Goal: Find specific page/section: Find specific page/section

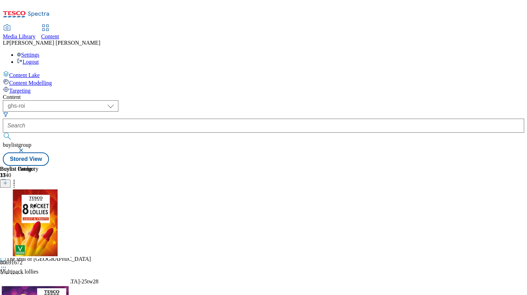
select select "ghs-roi"
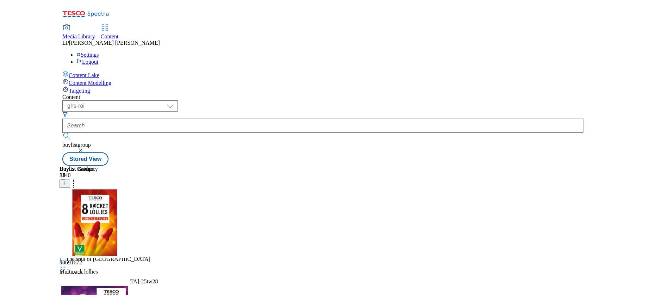
scroll to position [373, 0]
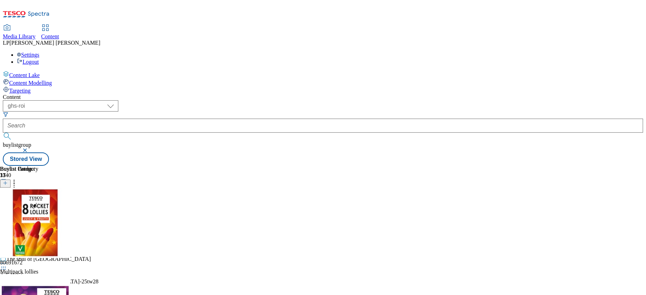
click at [29, 148] on button "button" at bounding box center [25, 150] width 7 height 4
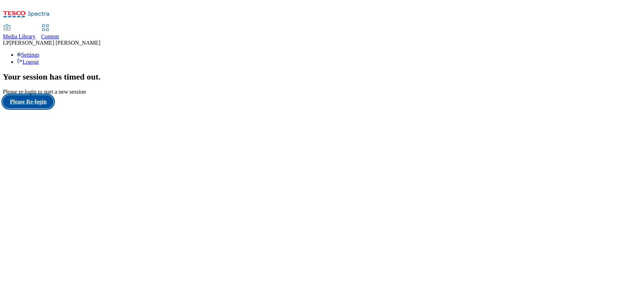
click at [32, 109] on button "Please Re-login" at bounding box center [28, 101] width 51 height 13
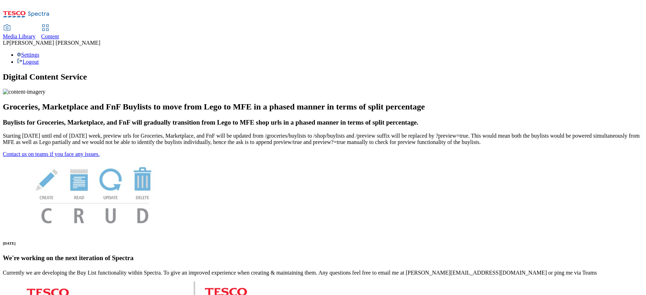
click at [59, 33] on span "Content" at bounding box center [50, 36] width 18 height 6
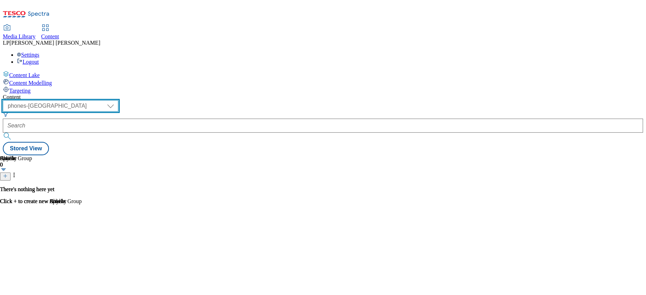
click at [118, 100] on select "dotcom-cz dotcom-hu dotcom-sk fnf-uk ghs-roi ghs-uk group-comms ighs-cz ighs-hu…" at bounding box center [61, 105] width 116 height 11
select select "ghs-roi"
click at [92, 100] on select "dotcom-cz dotcom-hu dotcom-sk fnf-uk ghs-roi ghs-uk group-comms ighs-cz ighs-hu…" at bounding box center [61, 105] width 116 height 11
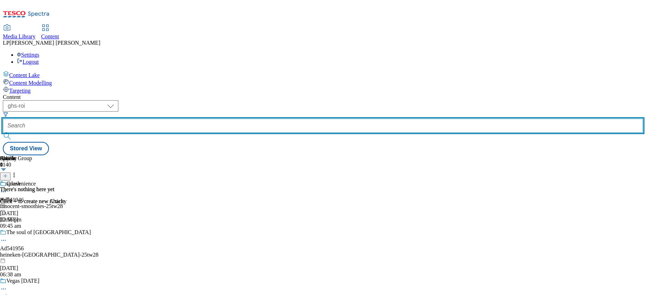
click at [206, 119] on input "text" at bounding box center [323, 126] width 640 height 14
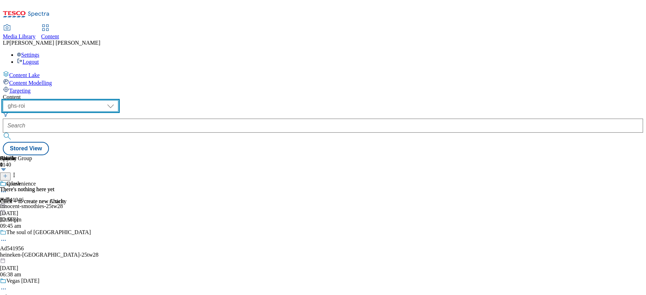
click at [118, 100] on select "dotcom-cz dotcom-hu dotcom-sk fnf-uk ghs-roi ghs-uk group-comms ighs-cz ighs-hu…" at bounding box center [61, 105] width 116 height 11
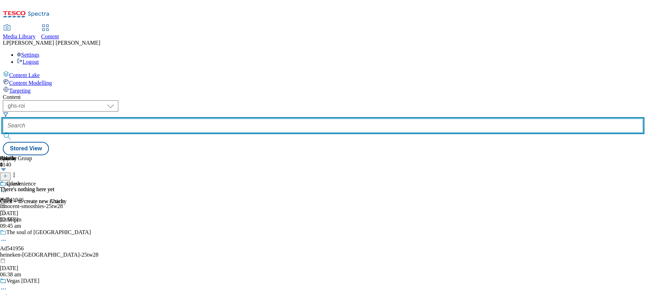
click at [203, 119] on input "text" at bounding box center [323, 126] width 640 height 14
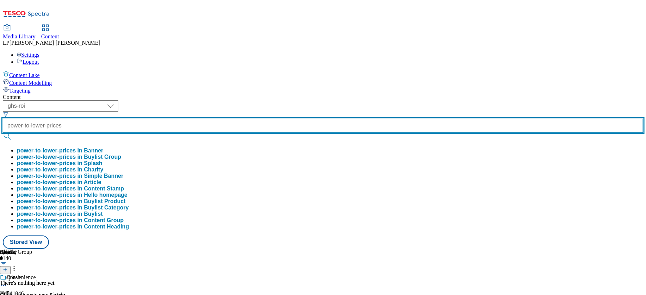
type input "power-to-lower-prices"
click at [3, 133] on button "submit" at bounding box center [8, 136] width 10 height 7
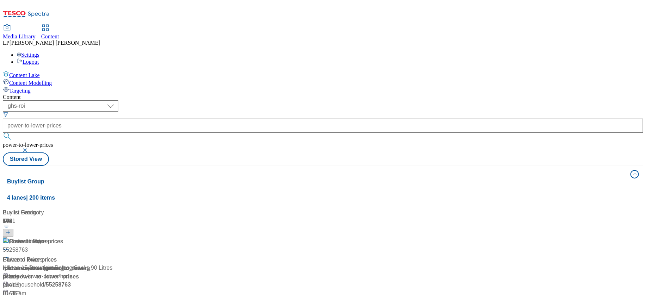
click at [211, 94] on div "Content" at bounding box center [323, 97] width 640 height 6
click at [91, 237] on div "Power to lower prices" at bounding box center [47, 246] width 88 height 18
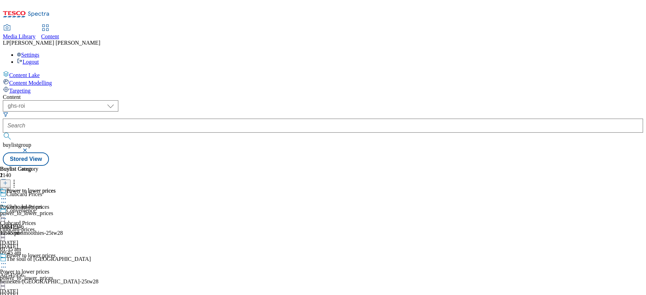
scroll to position [40, 0]
click at [49, 204] on span "Power to lower prices" at bounding box center [24, 207] width 49 height 6
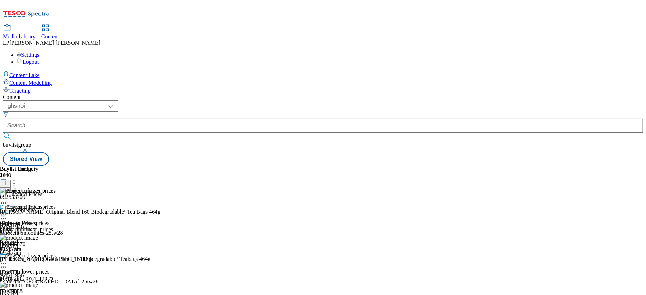
click at [56, 227] on div "clubcard-prices" at bounding box center [28, 230] width 56 height 6
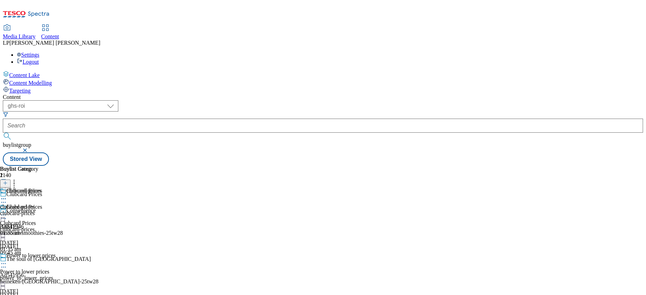
click at [56, 253] on div "Power to lower prices Power to lower prices power_to_lower_prices 4 Apr 2024 12…" at bounding box center [28, 277] width 56 height 49
click at [56, 210] on div "power_to_lower_prices" at bounding box center [28, 213] width 56 height 6
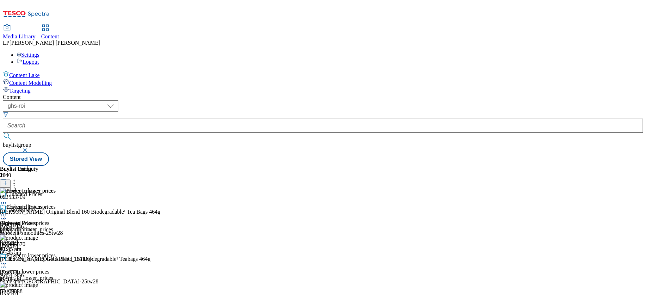
scroll to position [476, 0]
click at [56, 227] on div "power_to_lower_prices" at bounding box center [28, 230] width 56 height 6
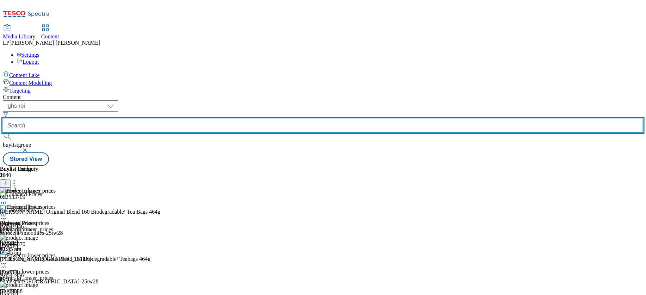
click at [213, 119] on input "text" at bounding box center [323, 126] width 640 height 14
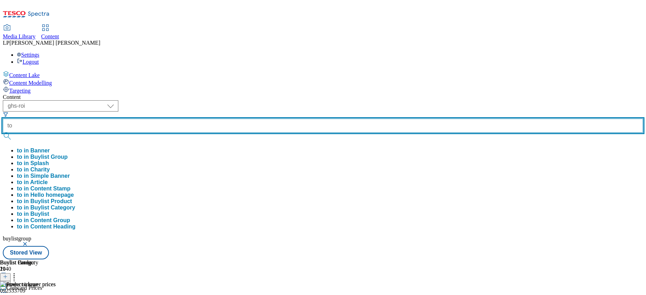
type input "t"
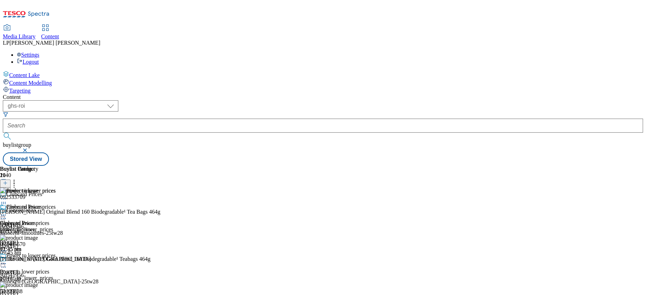
click at [29, 148] on button "button" at bounding box center [25, 150] width 7 height 4
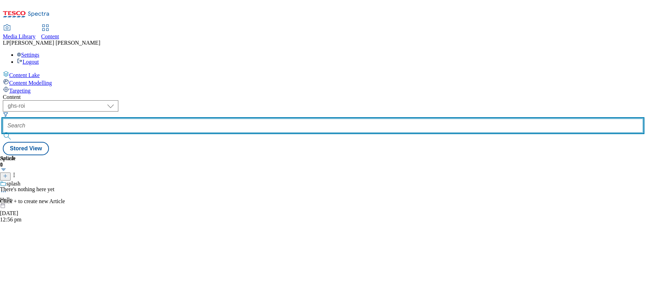
click at [203, 119] on input "text" at bounding box center [323, 126] width 640 height 14
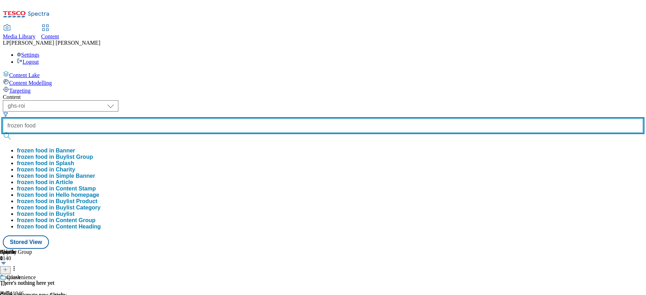
type input "frozen food"
click at [3, 133] on button "submit" at bounding box center [8, 136] width 10 height 7
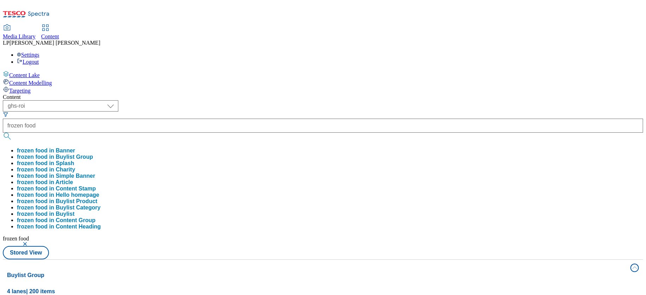
click at [322, 94] on div "Content" at bounding box center [323, 97] width 640 height 6
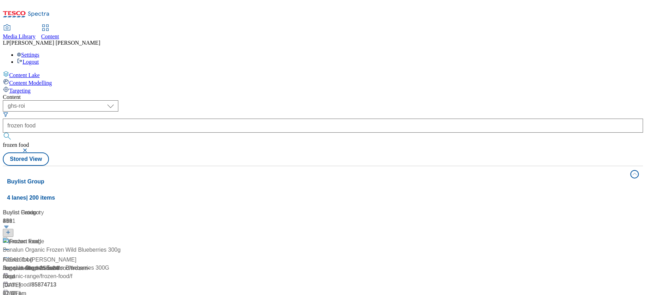
click at [96, 237] on div "Frozen Food Ad541614 mccain / mccain-food-25tw24 23 Jul 2025 07:46 am" at bounding box center [49, 267] width 93 height 61
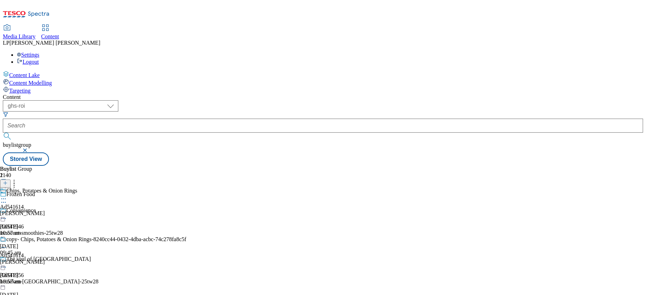
click at [186, 210] on div "mccain" at bounding box center [93, 213] width 186 height 6
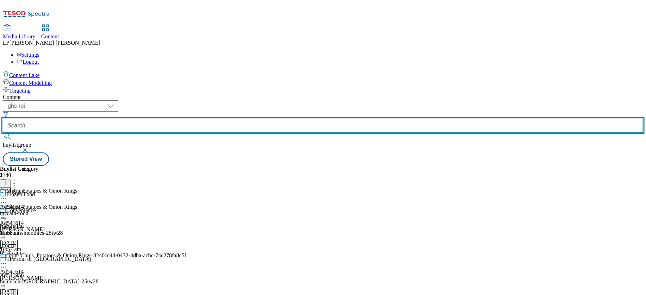
click at [228, 119] on input "text" at bounding box center [323, 126] width 640 height 14
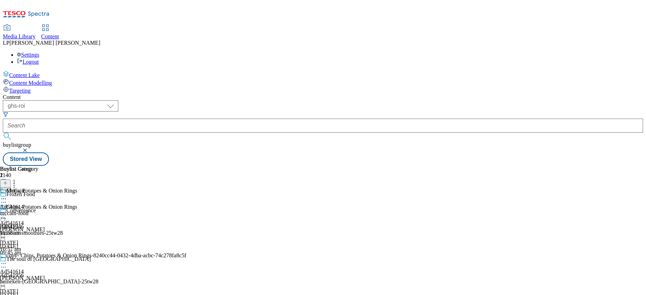
click at [29, 148] on button "button" at bounding box center [25, 150] width 7 height 4
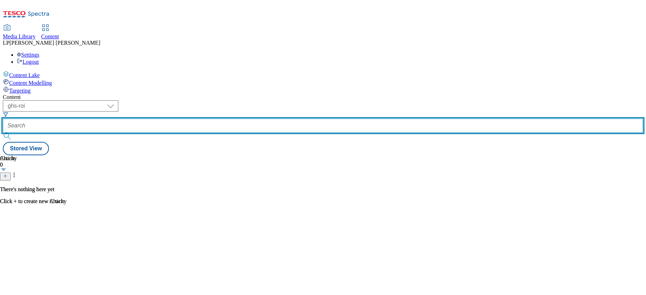
click at [203, 119] on input "text" at bounding box center [323, 126] width 640 height 14
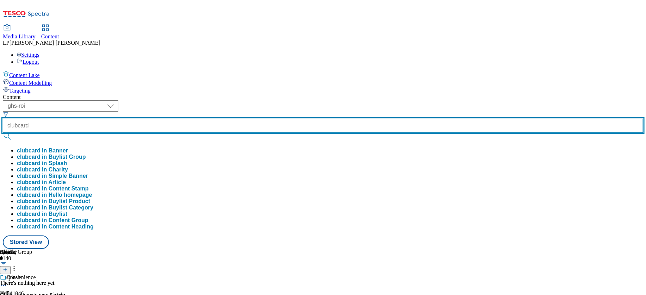
type input "clubcard"
click at [3, 133] on button "submit" at bounding box center [8, 136] width 10 height 7
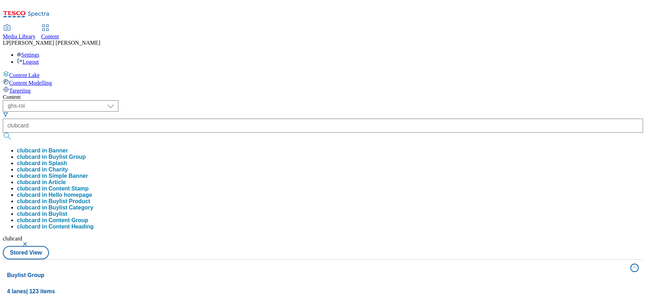
click at [302, 94] on div "Content" at bounding box center [323, 97] width 640 height 6
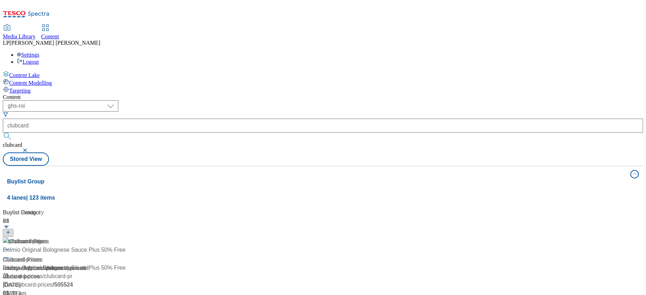
scroll to position [126, 0]
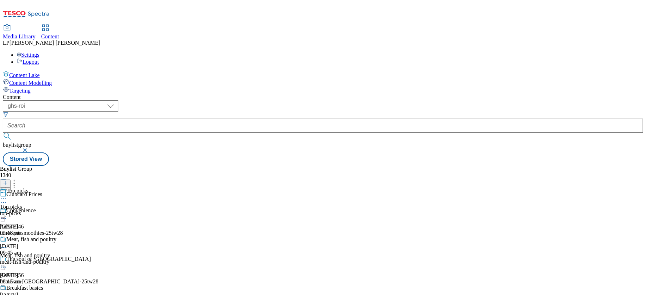
click at [60, 210] on div "top-picks" at bounding box center [30, 213] width 60 height 6
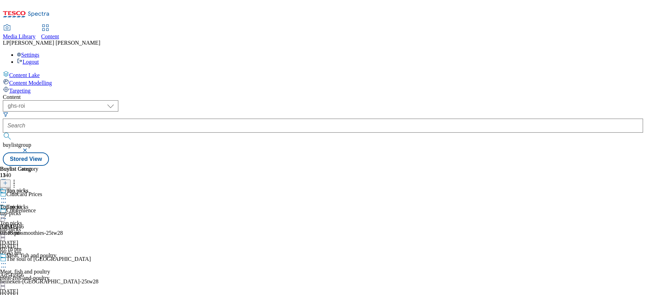
click at [38, 210] on div "top-picks" at bounding box center [19, 213] width 38 height 6
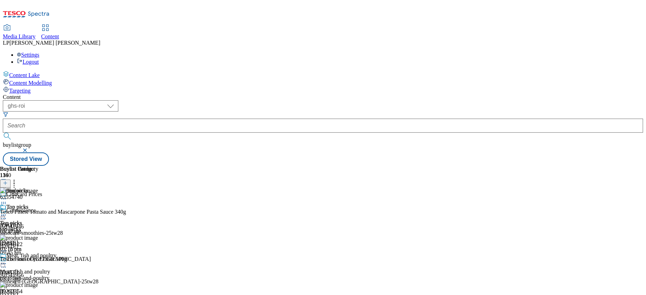
click at [74, 275] on div "meat-fish-and-poultry" at bounding box center [37, 278] width 74 height 6
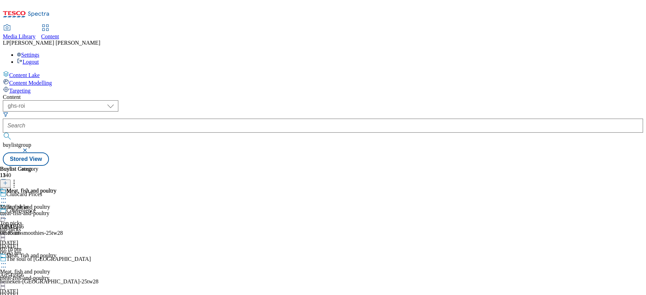
click at [56, 210] on div "meat-fish-and-poultry" at bounding box center [28, 213] width 56 height 6
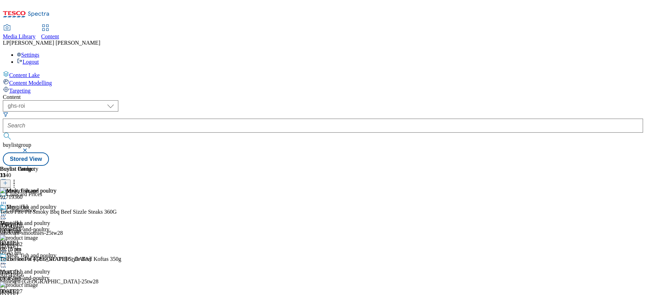
click at [11, 180] on button at bounding box center [5, 184] width 11 height 8
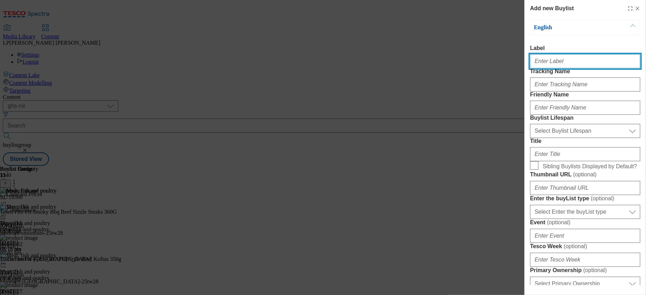
click at [550, 63] on input "Label" at bounding box center [585, 61] width 110 height 14
type input "Frozen"
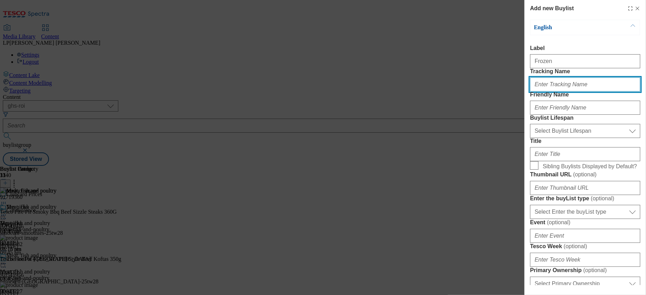
click at [554, 92] on input "Tracking Name" at bounding box center [585, 85] width 110 height 14
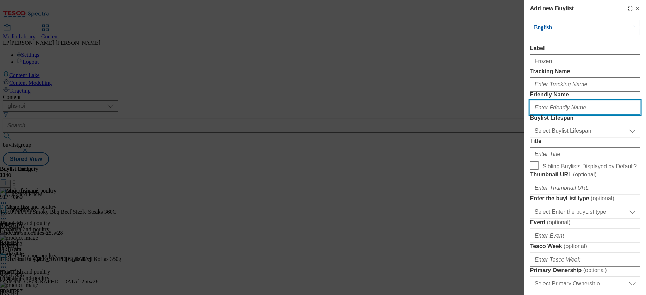
click at [545, 115] on input "Friendly Name" at bounding box center [585, 108] width 110 height 14
type input "frozen"
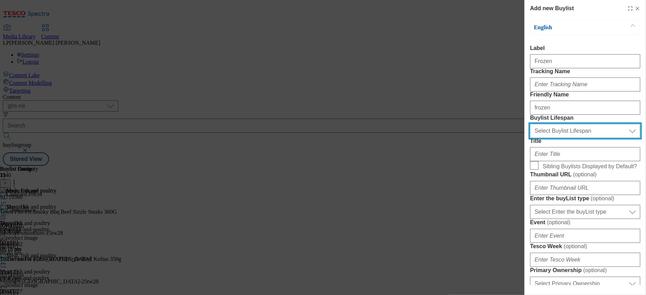
click at [544, 138] on select "Select Buylist Lifespan evergreen seasonal tactical" at bounding box center [585, 131] width 110 height 14
select select "evergreen"
click at [530, 138] on select "Select Buylist Lifespan evergreen seasonal tactical" at bounding box center [585, 131] width 110 height 14
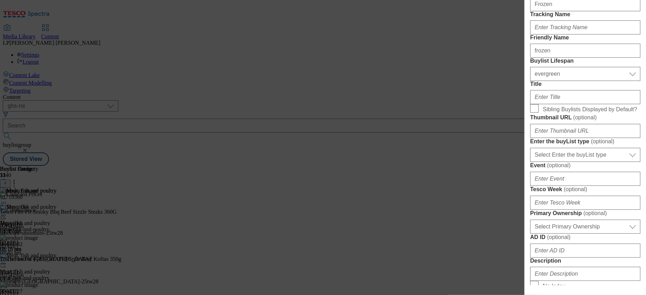
scroll to position [64, 0]
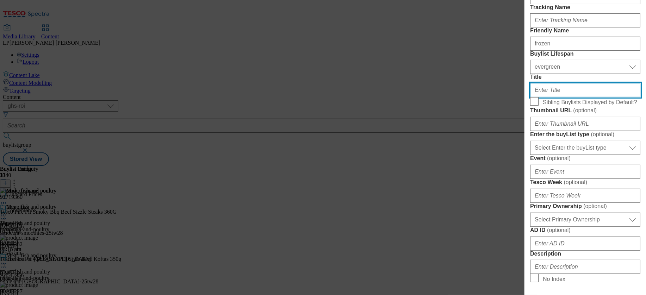
click at [553, 97] on input "Title" at bounding box center [585, 90] width 110 height 14
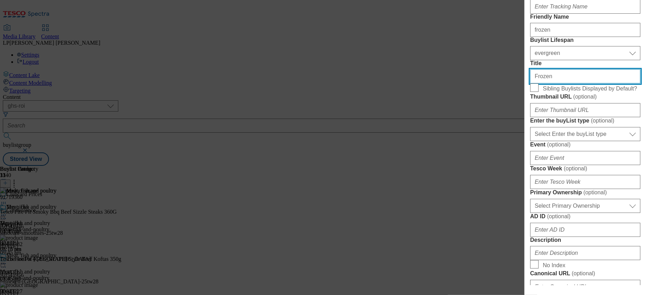
type input "Frozen"
click at [540, 93] on label "Sibling Buylists Displayed by Default?" at bounding box center [585, 88] width 110 height 10
click at [539, 92] on input "Sibling Buylists Displayed by Default?" at bounding box center [534, 87] width 8 height 8
checkbox input "true"
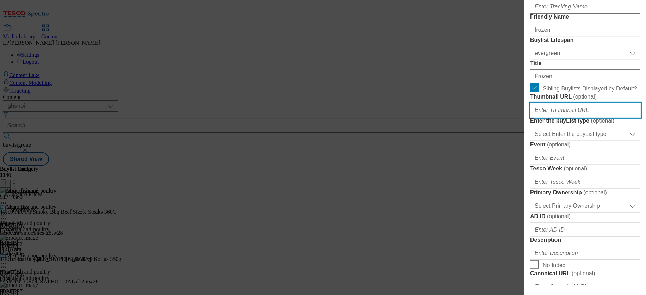
click at [558, 117] on input "Thumbnail URL ( optional )" at bounding box center [585, 110] width 110 height 14
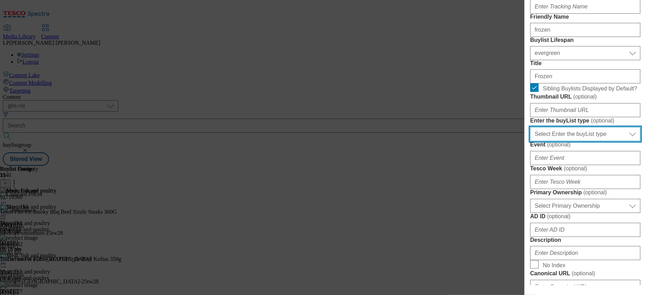
click at [573, 141] on select "Select Enter the buyList type event supplier funded long term >4 weeks supplier…" at bounding box center [585, 134] width 110 height 14
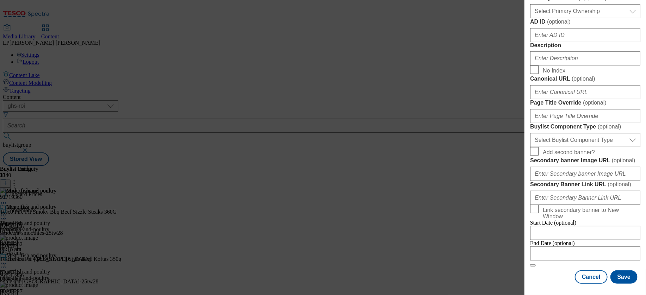
scroll to position [312, 0]
click at [570, 18] on select "Select Primary Ownership tesco dunnhumby" at bounding box center [585, 11] width 110 height 14
select select "tesco"
click at [530, 18] on select "Select Primary Ownership tesco dunnhumby" at bounding box center [585, 11] width 110 height 14
click at [565, 66] on input "Description" at bounding box center [585, 58] width 110 height 14
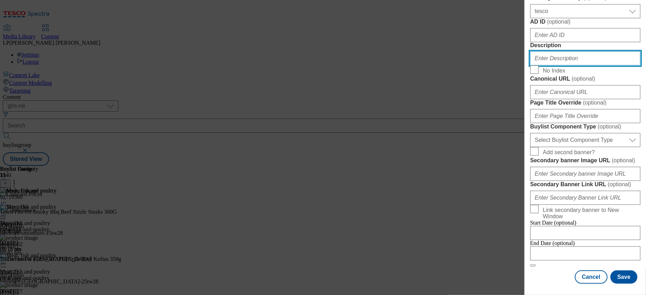
scroll to position [533, 0]
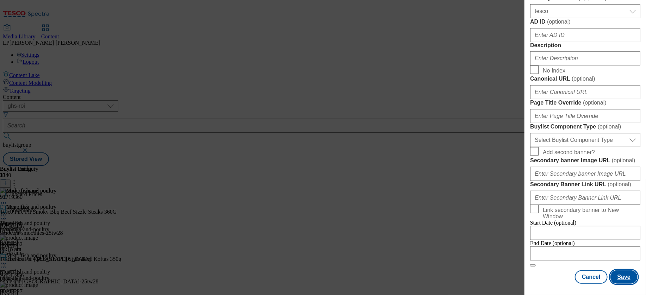
click at [613, 271] on button "Save" at bounding box center [624, 277] width 27 height 13
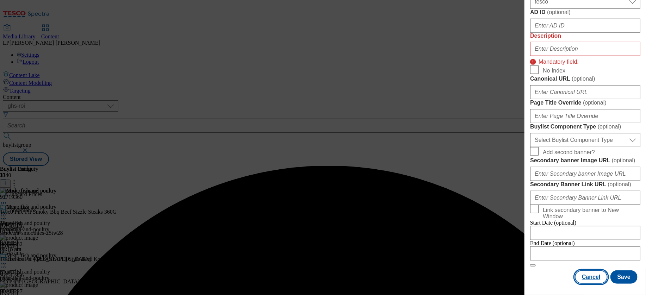
click at [591, 271] on button "Cancel" at bounding box center [591, 277] width 32 height 13
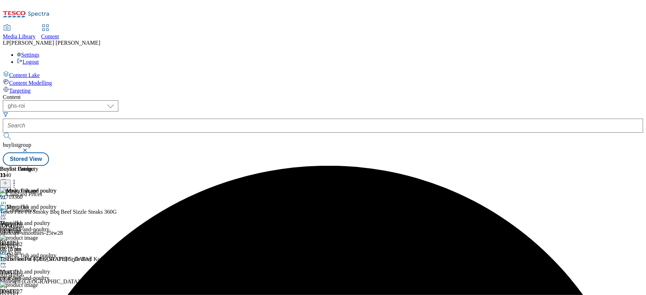
scroll to position [0, 0]
click at [7, 260] on icon at bounding box center [3, 263] width 7 height 7
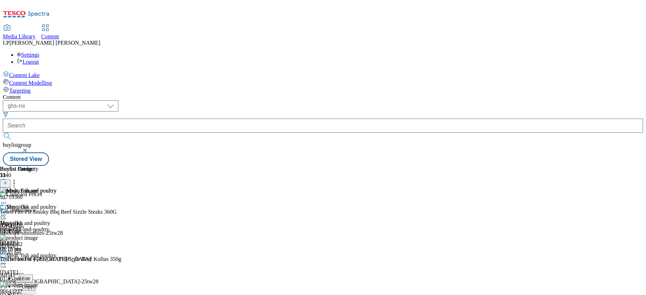
click at [33, 274] on button "Edit" at bounding box center [23, 278] width 19 height 8
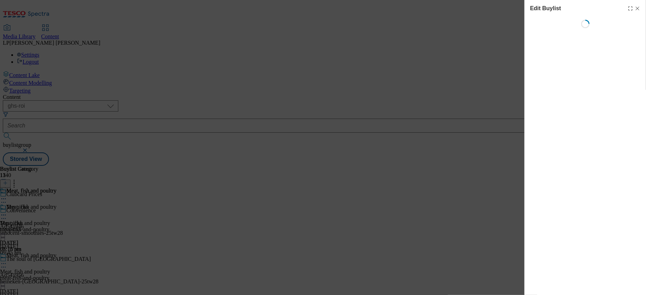
select select "evergreen"
select select "Banner"
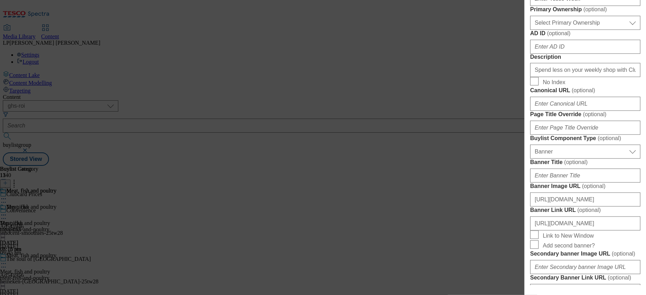
scroll to position [339, 0]
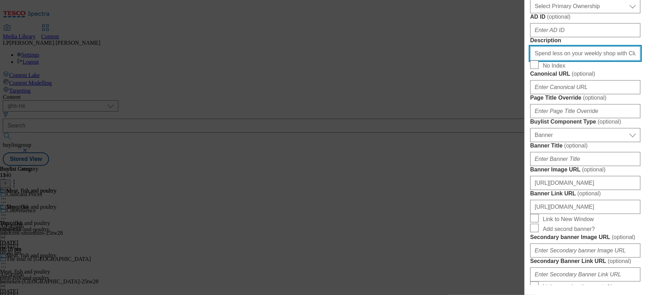
click at [594, 61] on input "Spend less on your weekly shop with Clubcard Prices on meat, fish and poultry. …" at bounding box center [585, 54] width 110 height 14
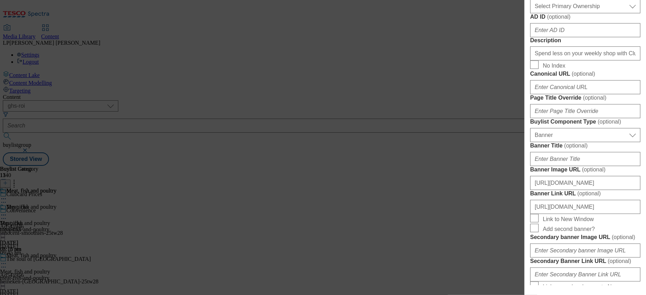
scroll to position [605, 0]
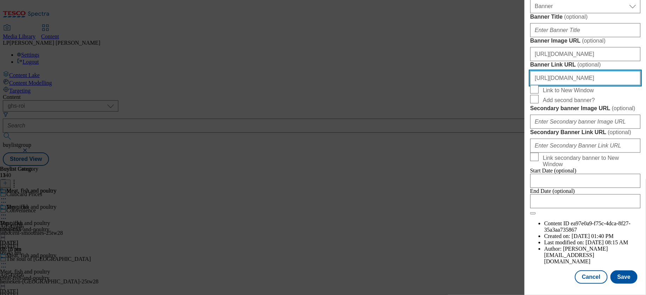
click at [589, 85] on input "https://www.tesco.ie/groceries/en-IE/zone/clubcard-prices" at bounding box center [585, 78] width 110 height 14
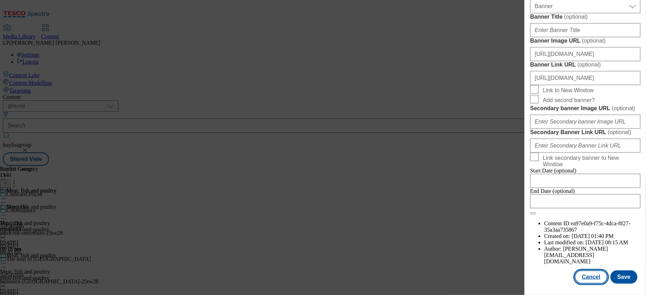
click at [584, 272] on button "Cancel" at bounding box center [591, 277] width 32 height 13
select select "evergreen"
select select "Banner"
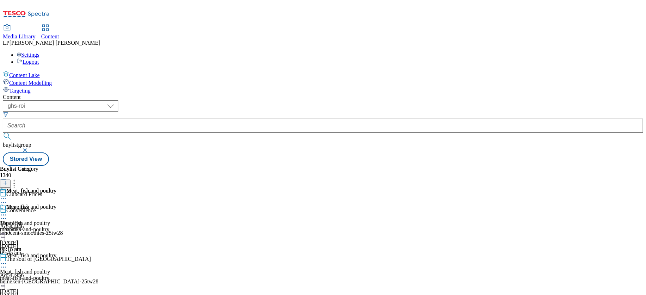
scroll to position [576, 0]
select select "evergreen"
select select "Banner"
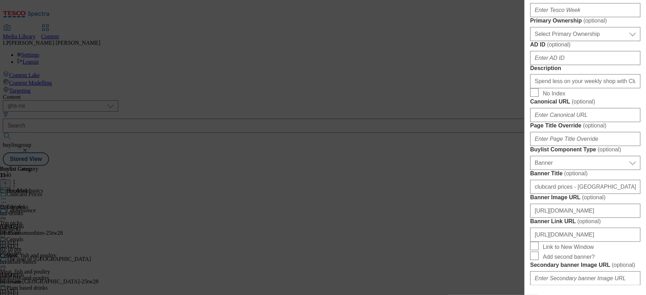
scroll to position [356, 0]
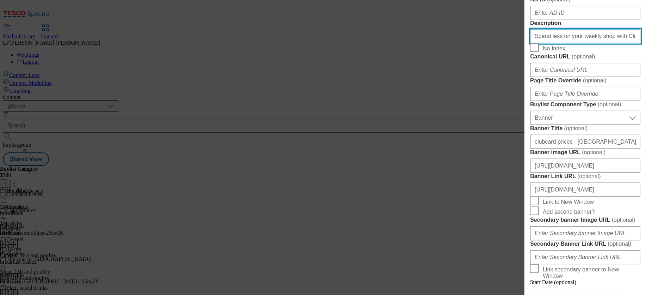
click at [571, 43] on input "Spend less on your weekly shop with Clubcard Prices on breakfast essentials. Fe…" at bounding box center [585, 36] width 110 height 14
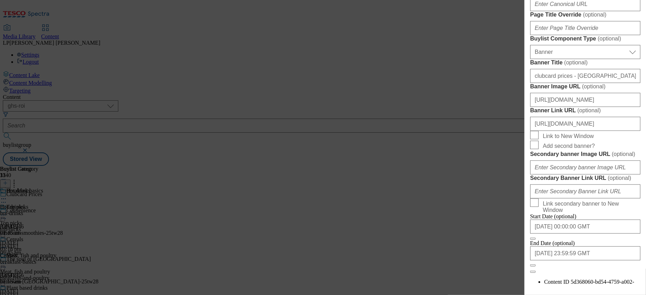
scroll to position [560, 0]
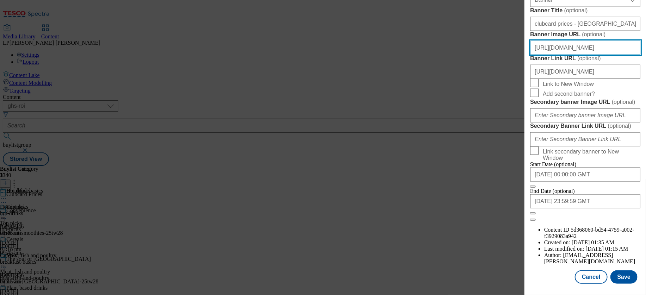
click at [566, 55] on input "https://digitalcontent.api.tesco.com/v2/media/ghs-roi/05932024-139a-4041-b7a6-d…" at bounding box center [585, 48] width 110 height 14
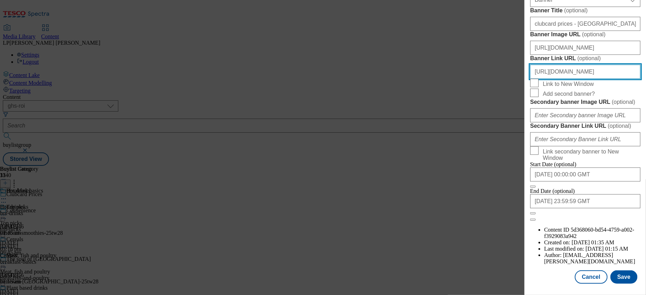
click at [570, 79] on input "https://www.tesco.ie/groceries/en-IE/zone/clubcard-prices" at bounding box center [585, 72] width 110 height 14
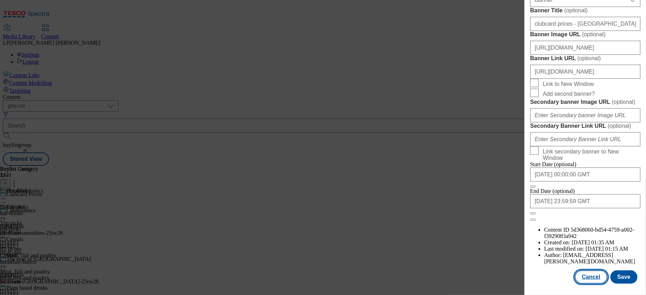
click at [590, 273] on button "Cancel" at bounding box center [591, 277] width 32 height 13
select select "evergreen"
select select "Banner"
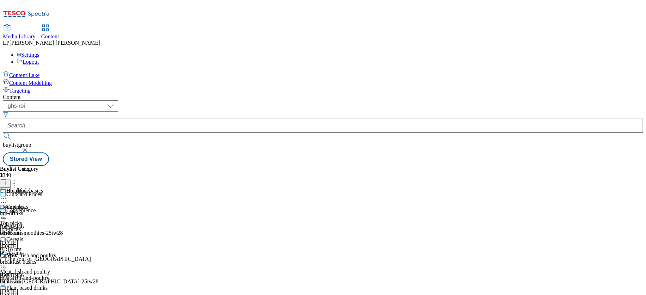
scroll to position [0, 0]
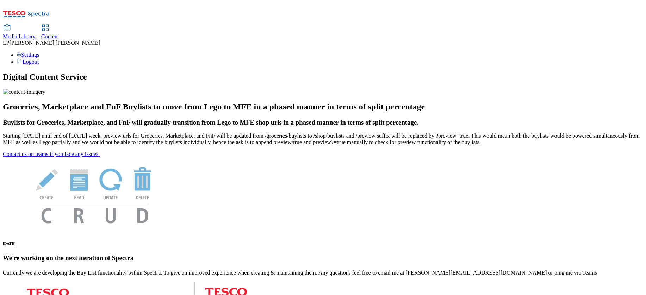
click at [36, 33] on span "Media Library" at bounding box center [19, 36] width 33 height 6
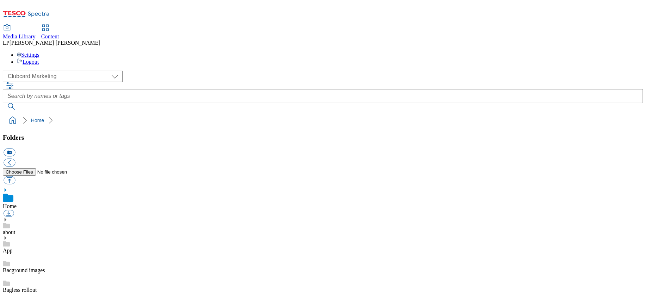
scroll to position [1, 0]
click at [47, 71] on select "Clubcard Marketing Demo Dotcom [GEOGRAPHIC_DATA] Emails GHS Marketing UK GHS Pr…" at bounding box center [63, 76] width 120 height 11
select select "flare-ghs-roi"
click at [5, 71] on select "Clubcard Marketing Demo Dotcom [GEOGRAPHIC_DATA] Emails GHS Marketing UK GHS Pr…" at bounding box center [63, 76] width 120 height 11
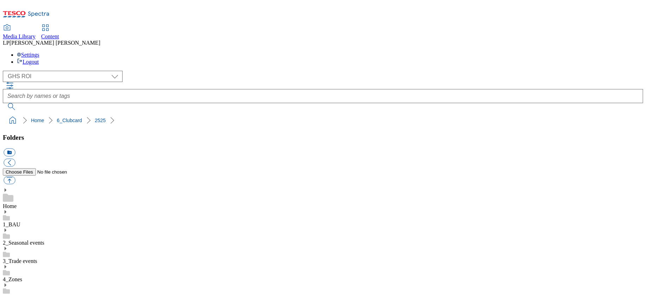
scroll to position [24, 0]
click at [58, 71] on select "Clubcard Marketing Demo Dotcom [GEOGRAPHIC_DATA] Emails GHS Marketing UK GHS Pr…" at bounding box center [63, 76] width 120 height 11
click at [20, 210] on div "1_BAU" at bounding box center [323, 219] width 640 height 18
click at [19, 210] on div "1_BAU" at bounding box center [323, 223] width 640 height 26
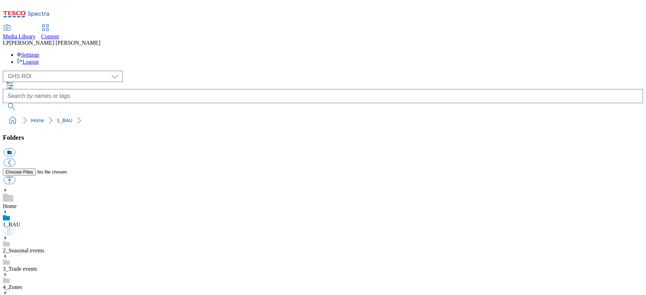
click at [6, 210] on use at bounding box center [6, 212] width 2 height 4
click at [6, 291] on use at bounding box center [6, 293] width 2 height 4
